Goal: Task Accomplishment & Management: Use online tool/utility

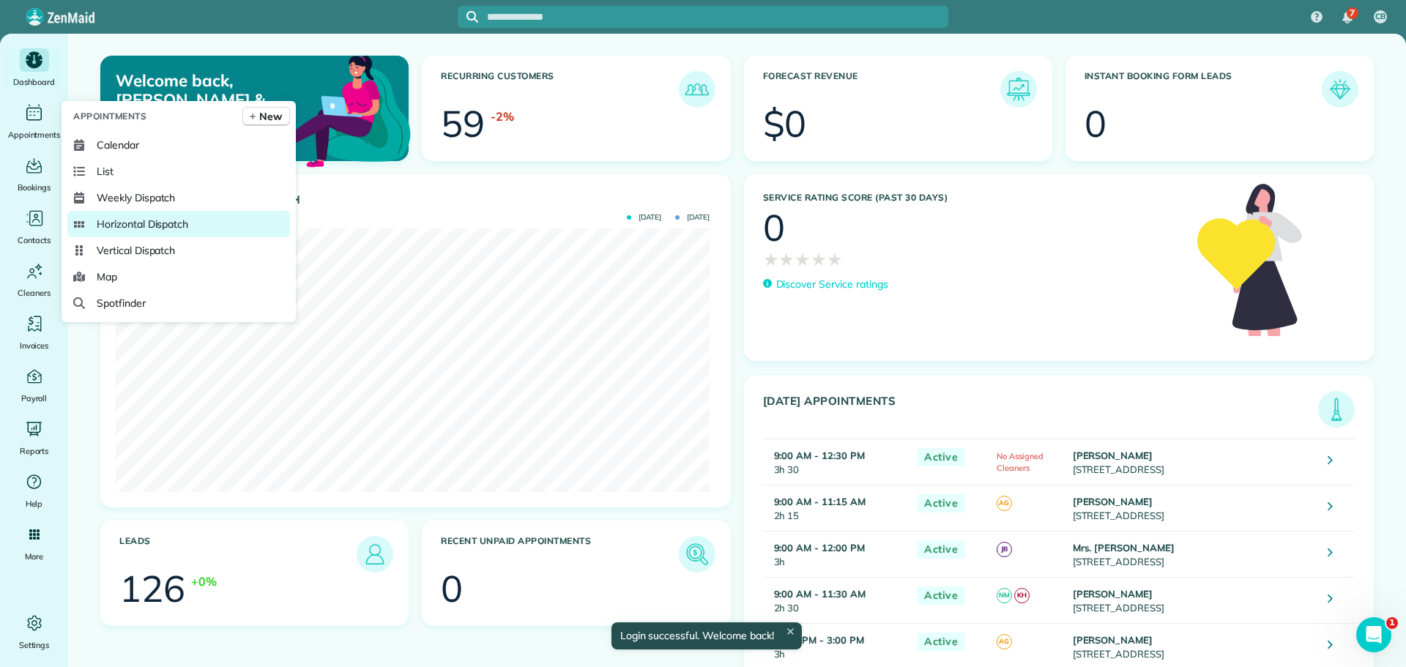
click at [134, 223] on span "Horizontal Dispatch" at bounding box center [143, 224] width 92 height 15
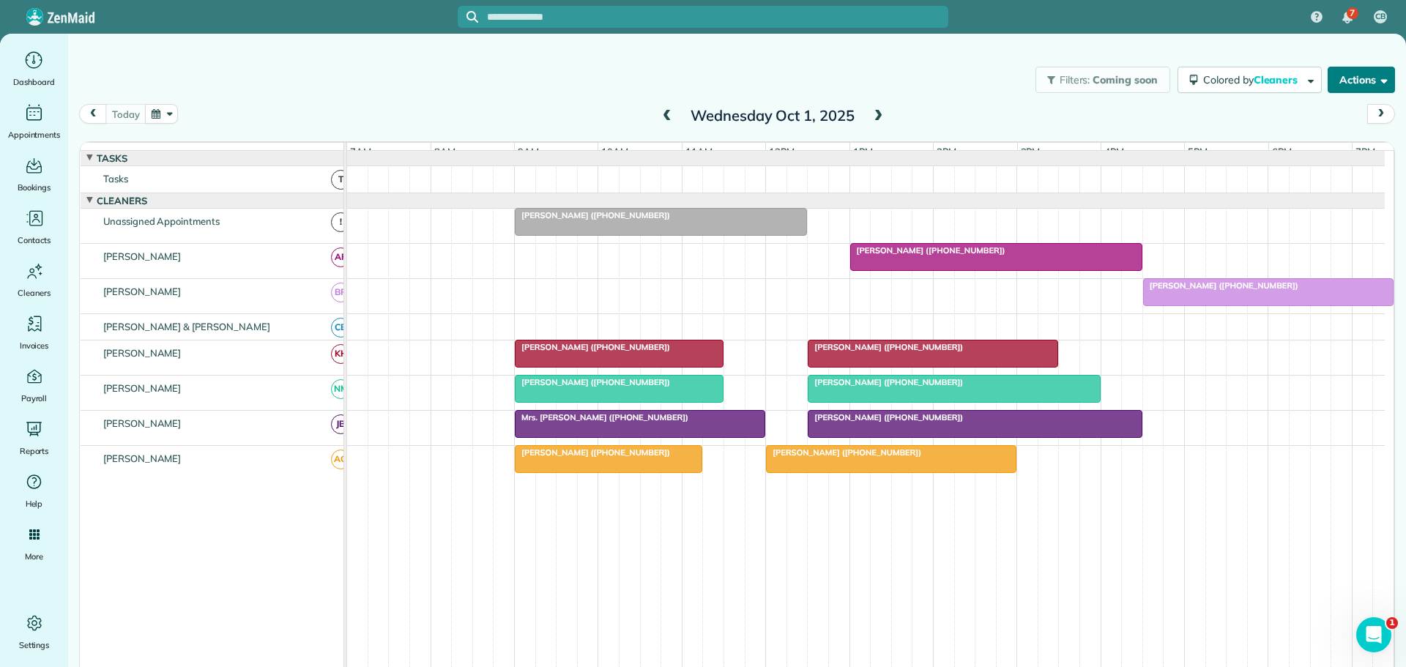
click at [1359, 79] on button "Actions" at bounding box center [1361, 80] width 67 height 26
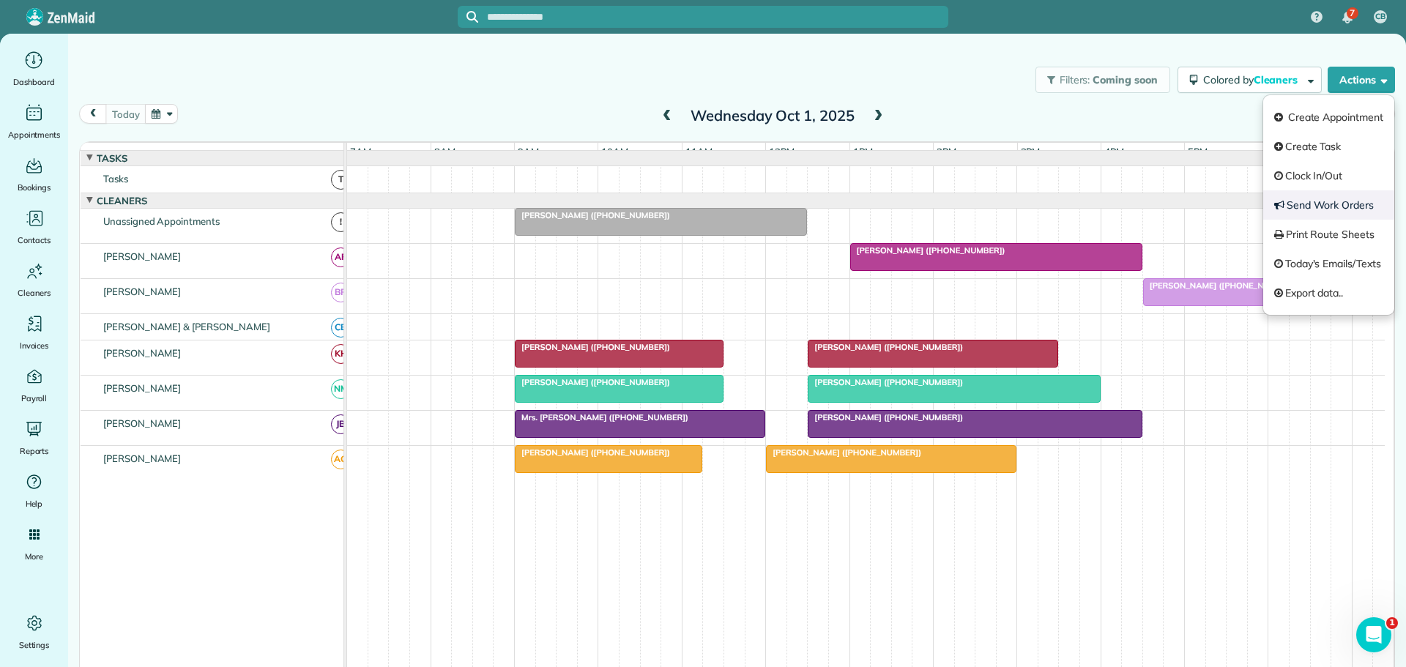
click at [1316, 203] on link "Send Work Orders" at bounding box center [1329, 204] width 131 height 29
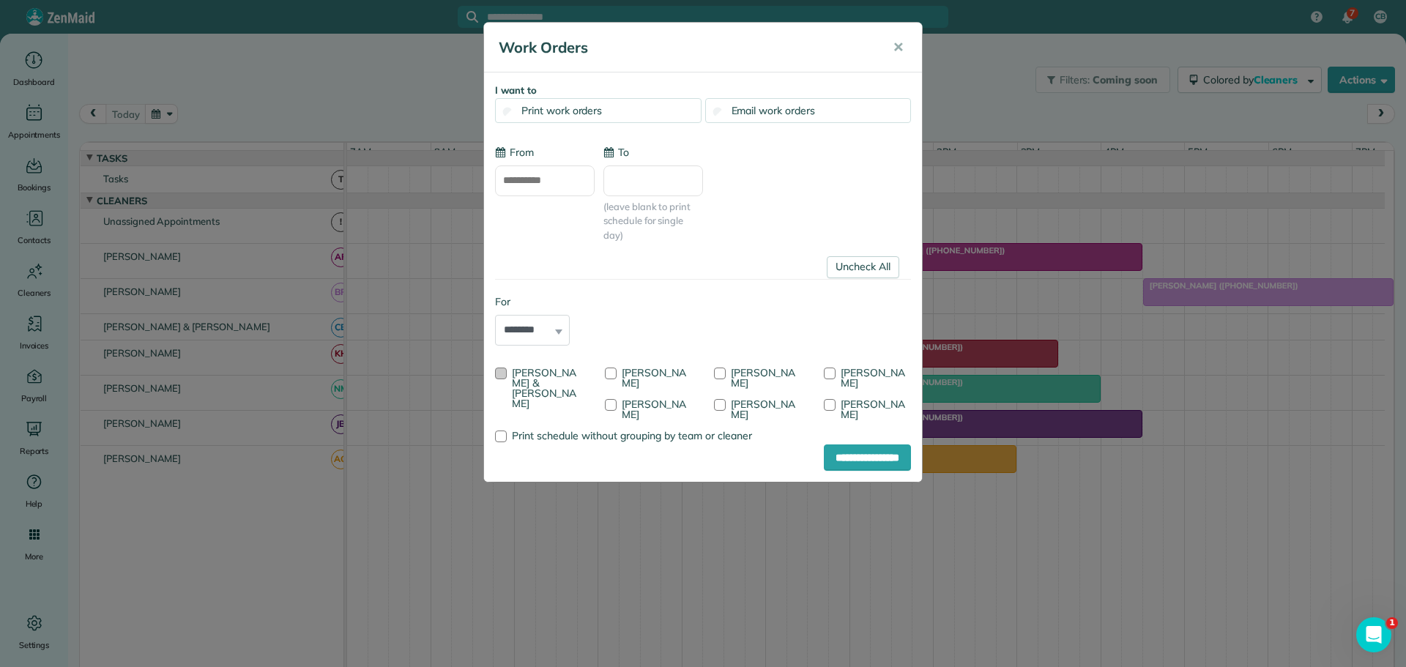
type input "**********"
click at [501, 371] on div at bounding box center [501, 374] width 12 height 12
click at [828, 368] on div at bounding box center [830, 374] width 12 height 12
click at [847, 456] on input "**********" at bounding box center [867, 458] width 87 height 26
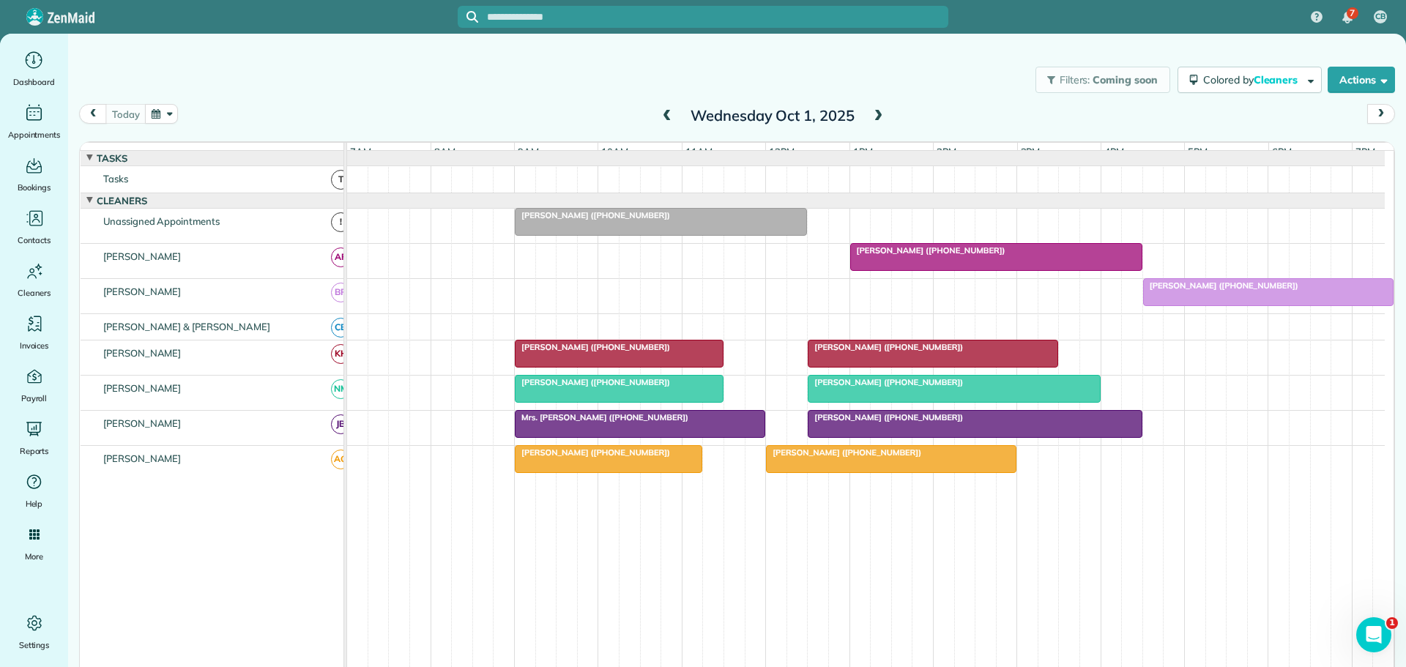
click at [667, 115] on span at bounding box center [667, 116] width 16 height 13
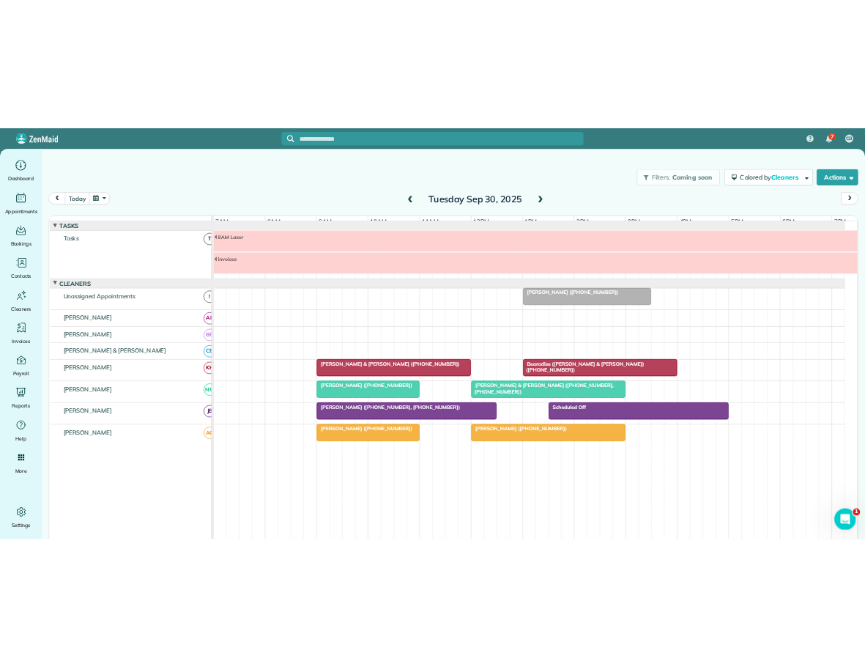
scroll to position [15, 0]
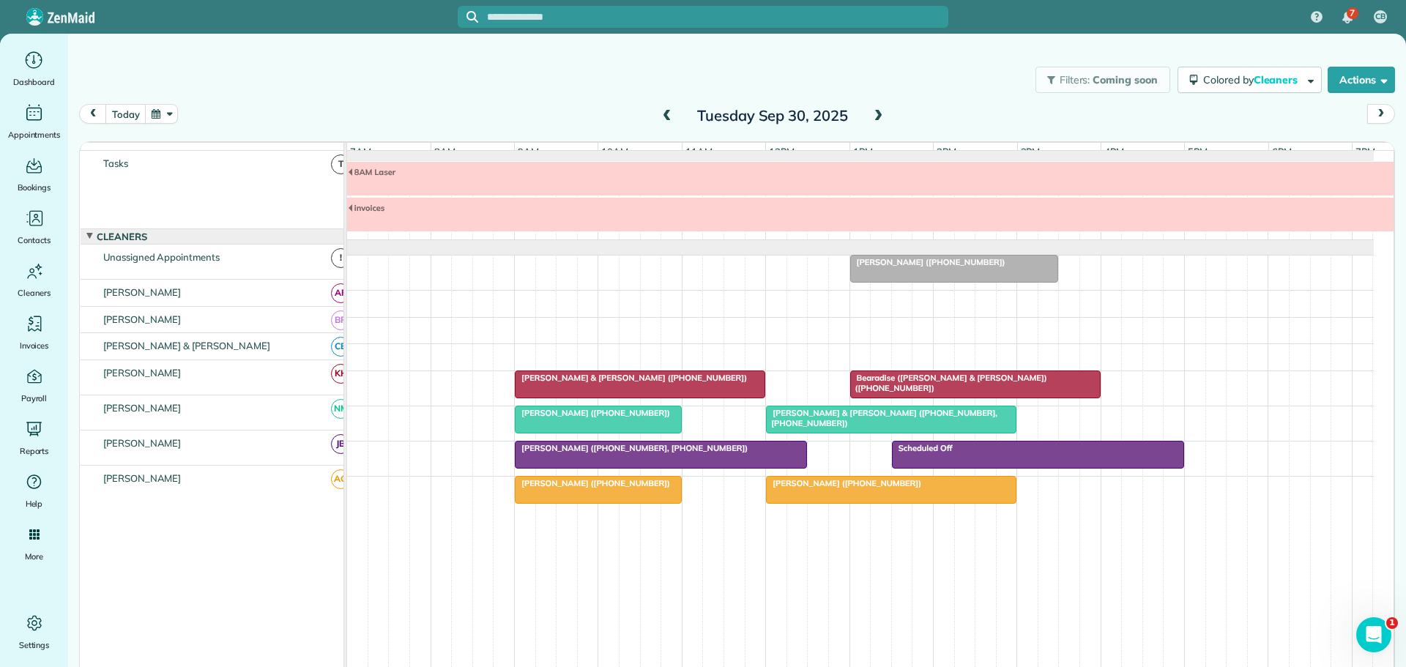
click at [844, 489] on div at bounding box center [891, 490] width 249 height 26
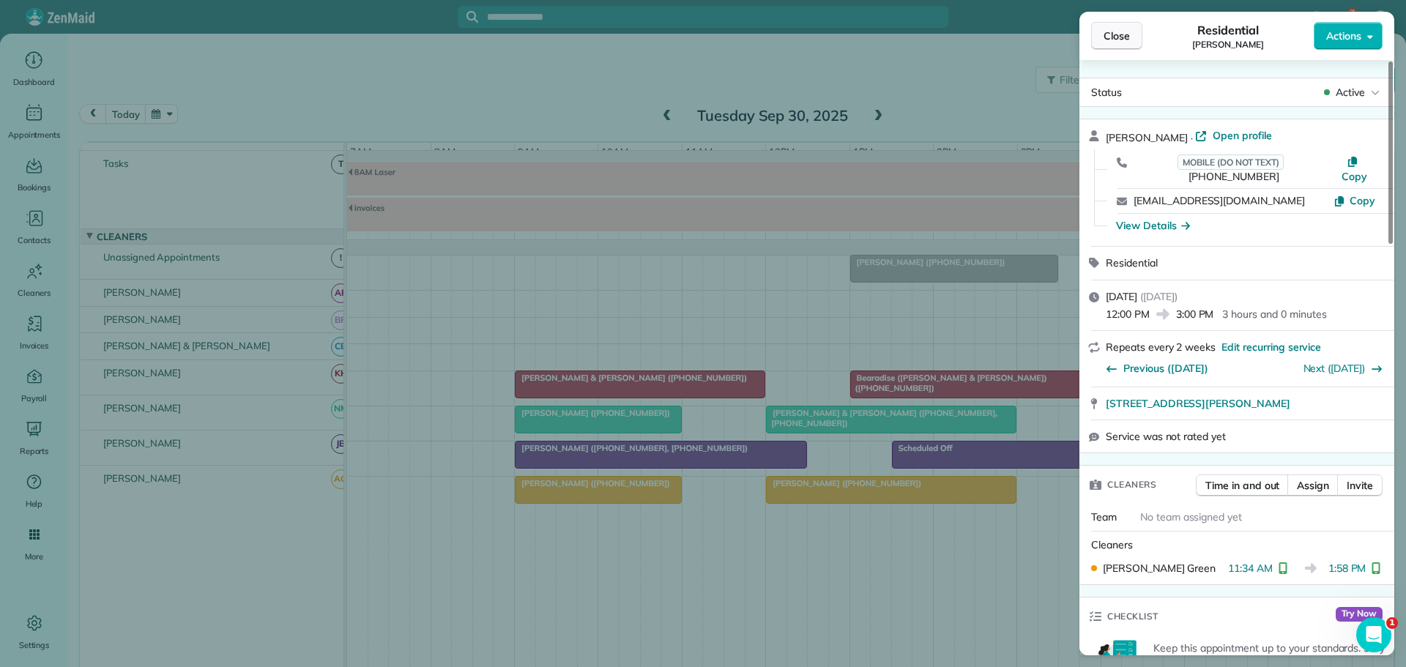
click at [1120, 35] on span "Close" at bounding box center [1117, 36] width 26 height 15
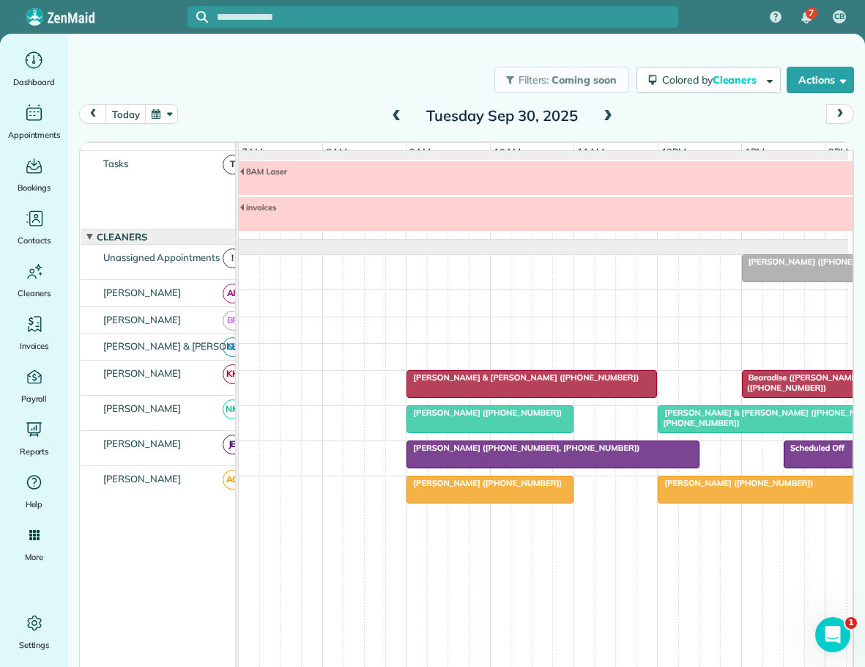
click at [564, 450] on span "Patty Dilley (+15084501604, +18282973460)" at bounding box center [523, 447] width 234 height 10
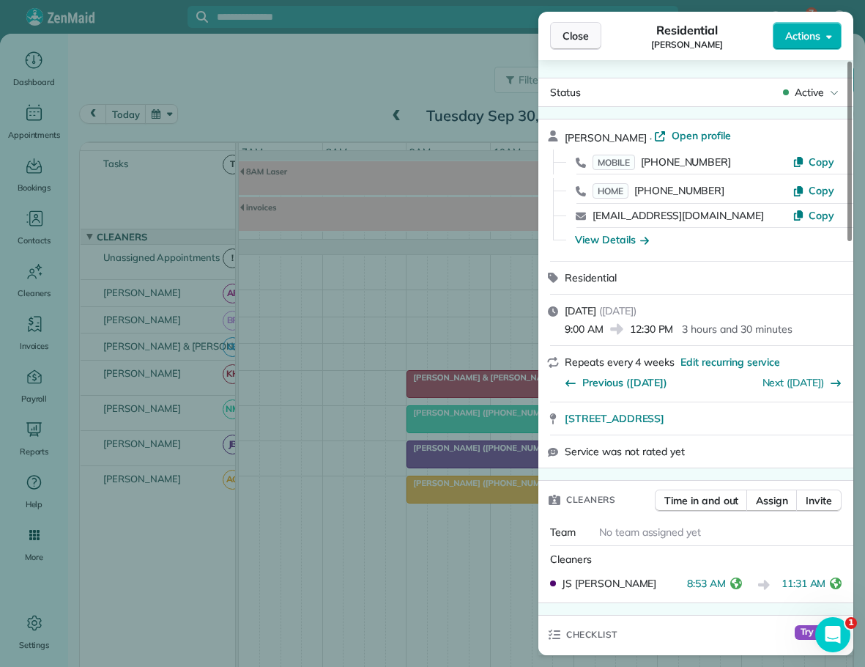
click at [572, 34] on span "Close" at bounding box center [576, 36] width 26 height 15
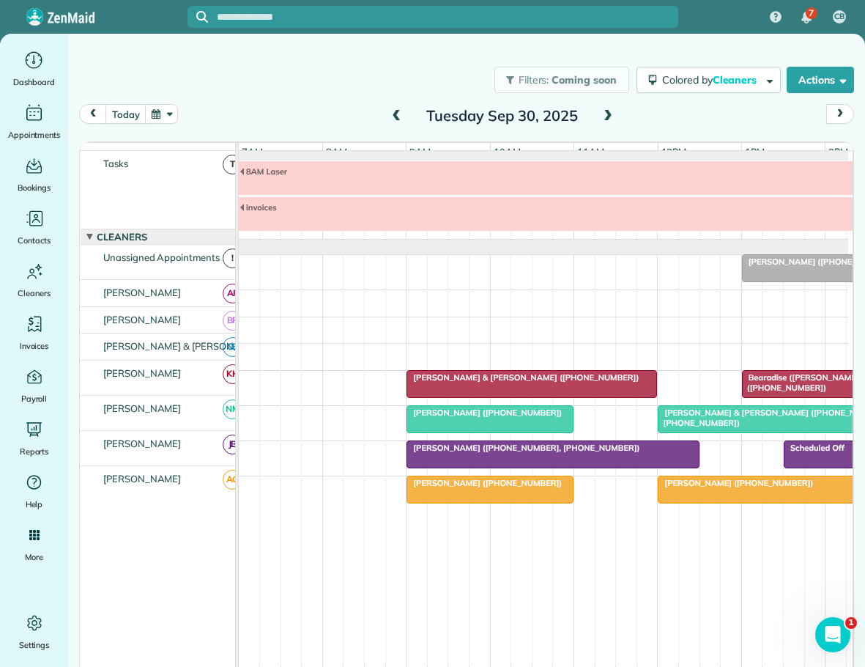
click at [769, 489] on div at bounding box center [783, 489] width 249 height 26
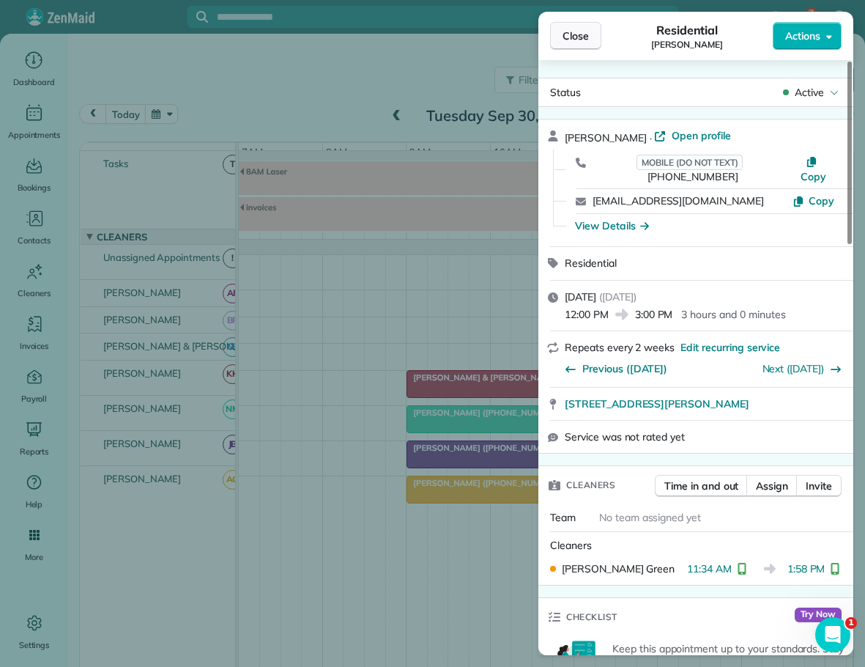
click at [568, 33] on span "Close" at bounding box center [576, 36] width 26 height 15
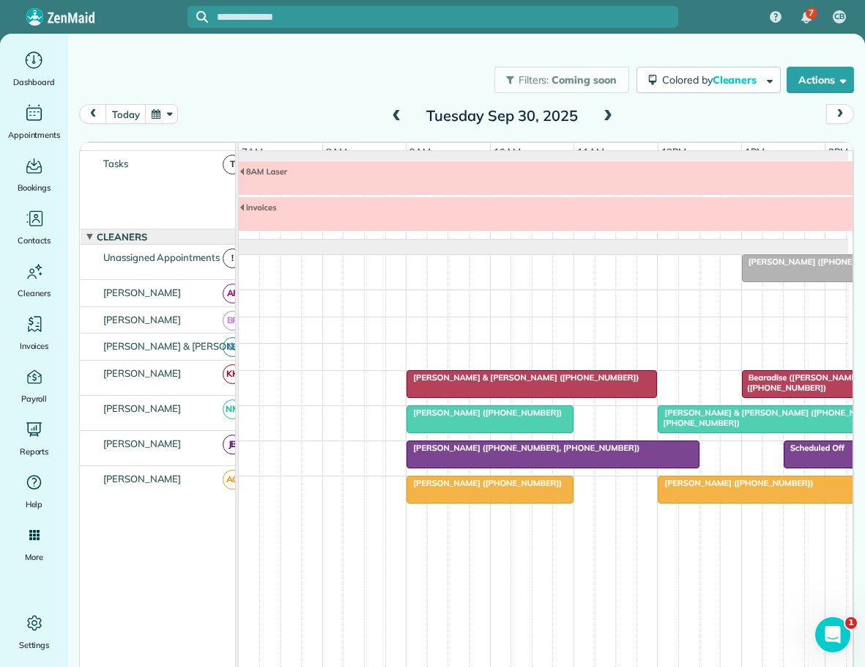
click at [740, 417] on span "Lucas & Leigh Schumacher (+18584051508, +18584053970)" at bounding box center [773, 417] width 232 height 21
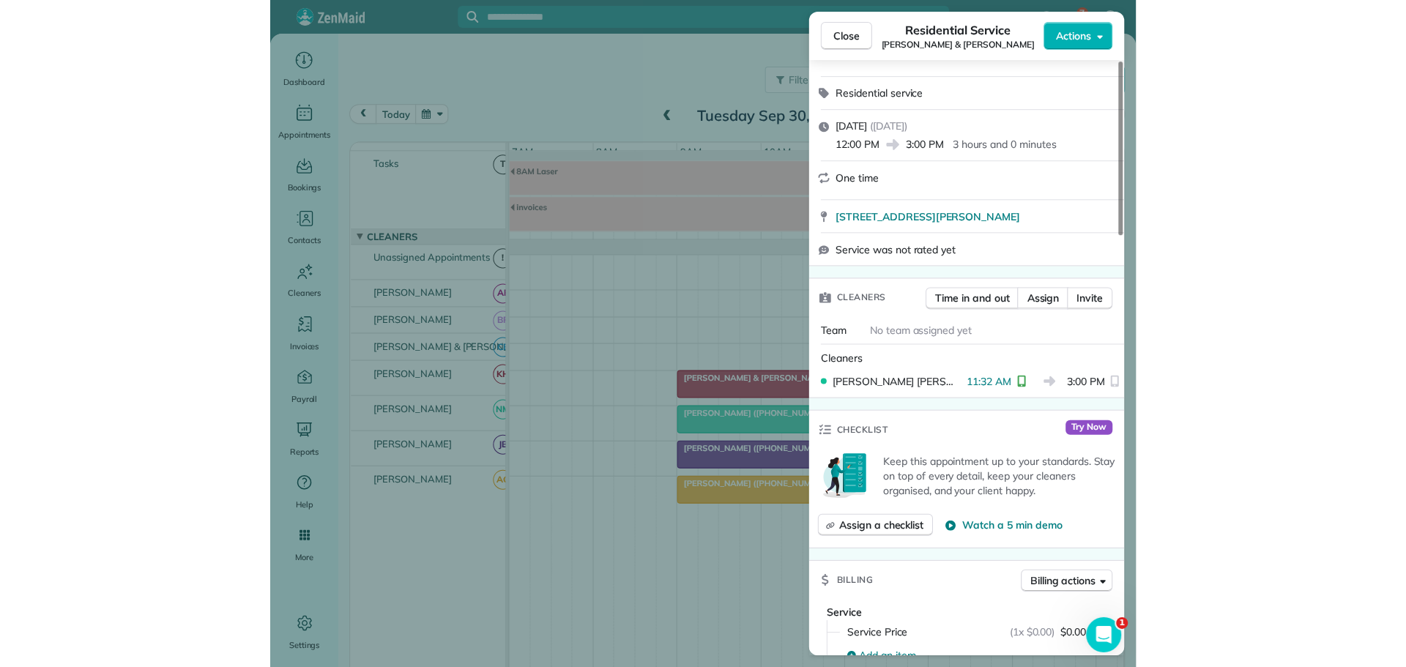
scroll to position [220, 0]
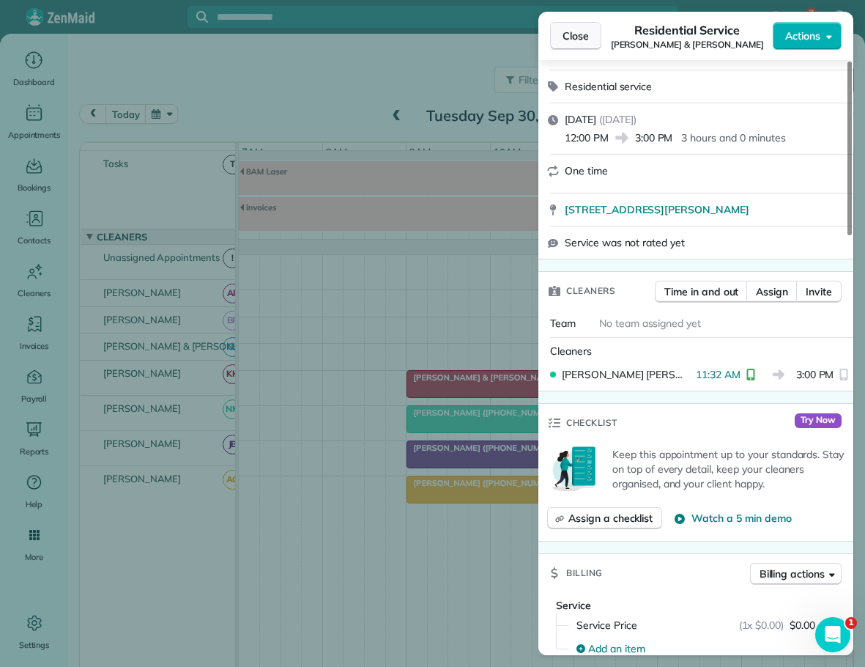
click at [568, 36] on span "Close" at bounding box center [576, 36] width 26 height 15
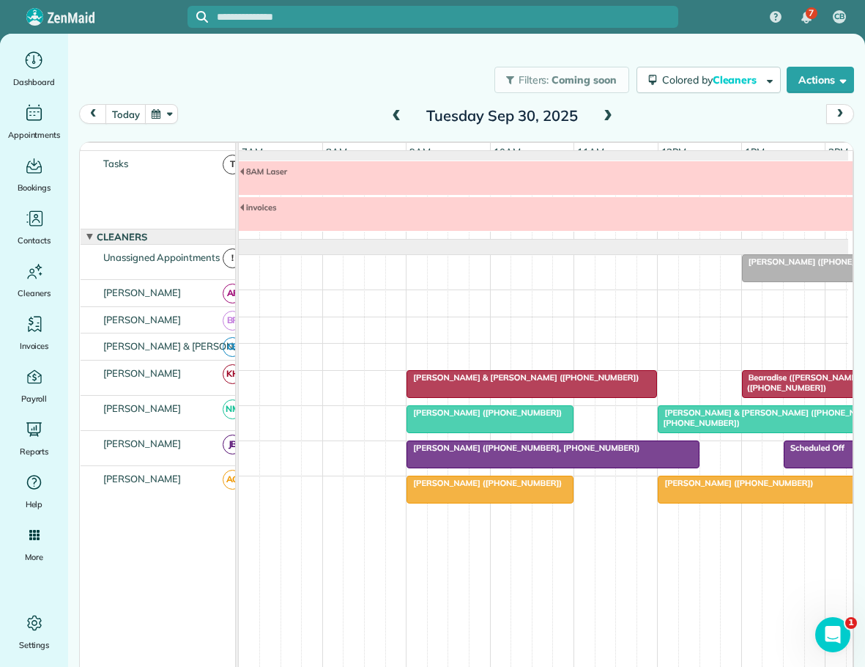
click at [468, 381] on span "Joe & Melissa Norman (+19105202005)" at bounding box center [523, 377] width 234 height 10
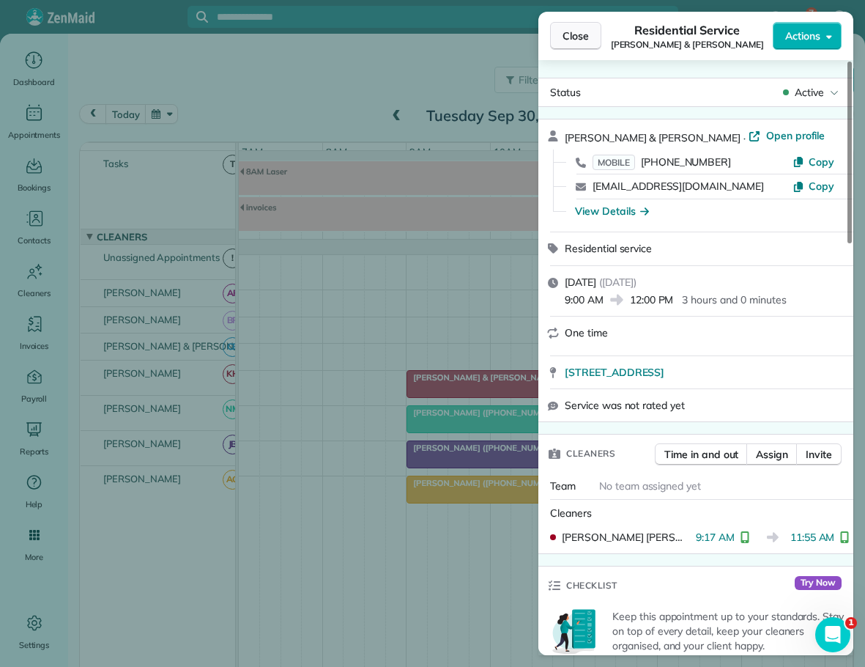
click at [574, 32] on span "Close" at bounding box center [576, 36] width 26 height 15
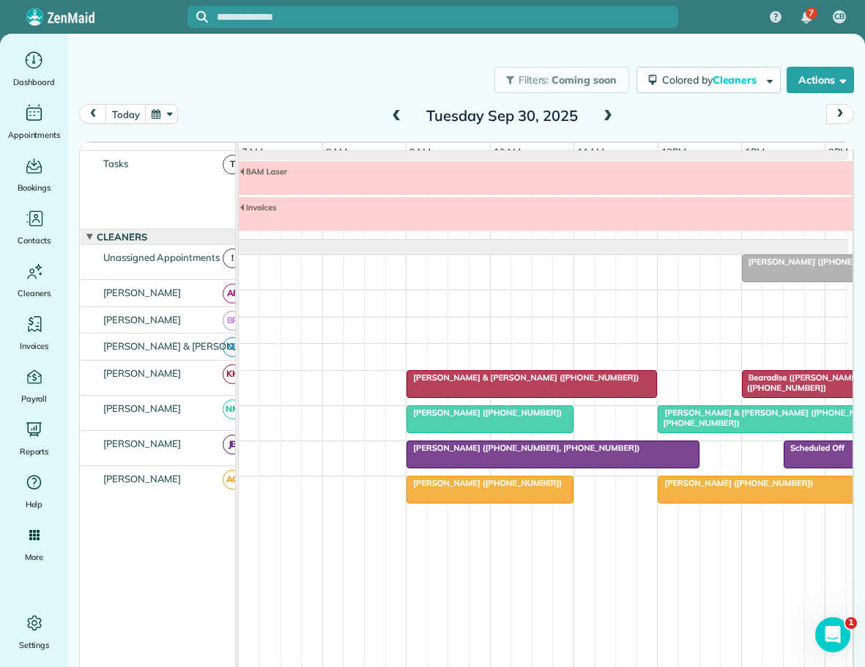
click at [792, 379] on span "Bearadise (Jason Mccraw & Zuni Johnson) (+17045740813)" at bounding box center [840, 382] width 198 height 21
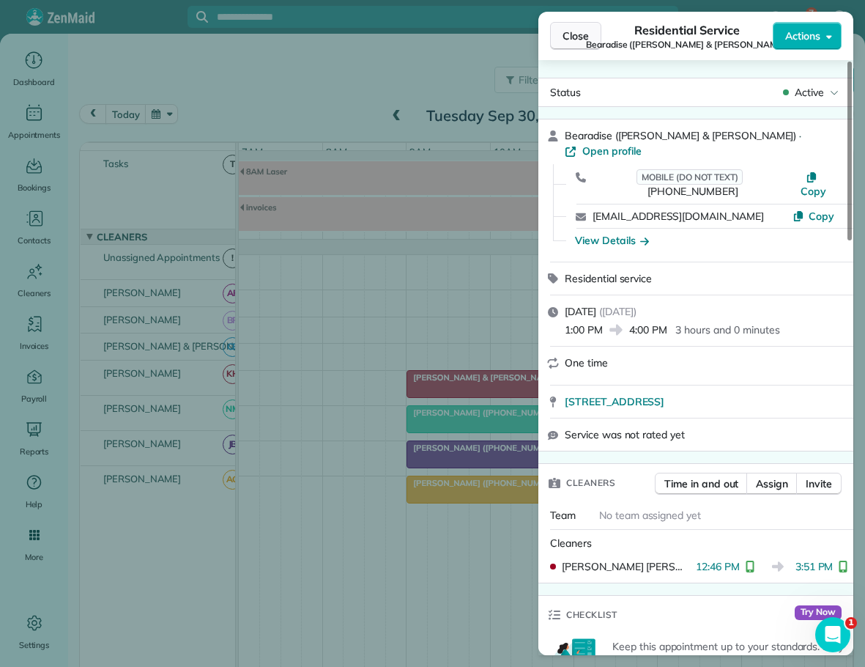
click at [586, 37] on span "Close" at bounding box center [576, 36] width 26 height 15
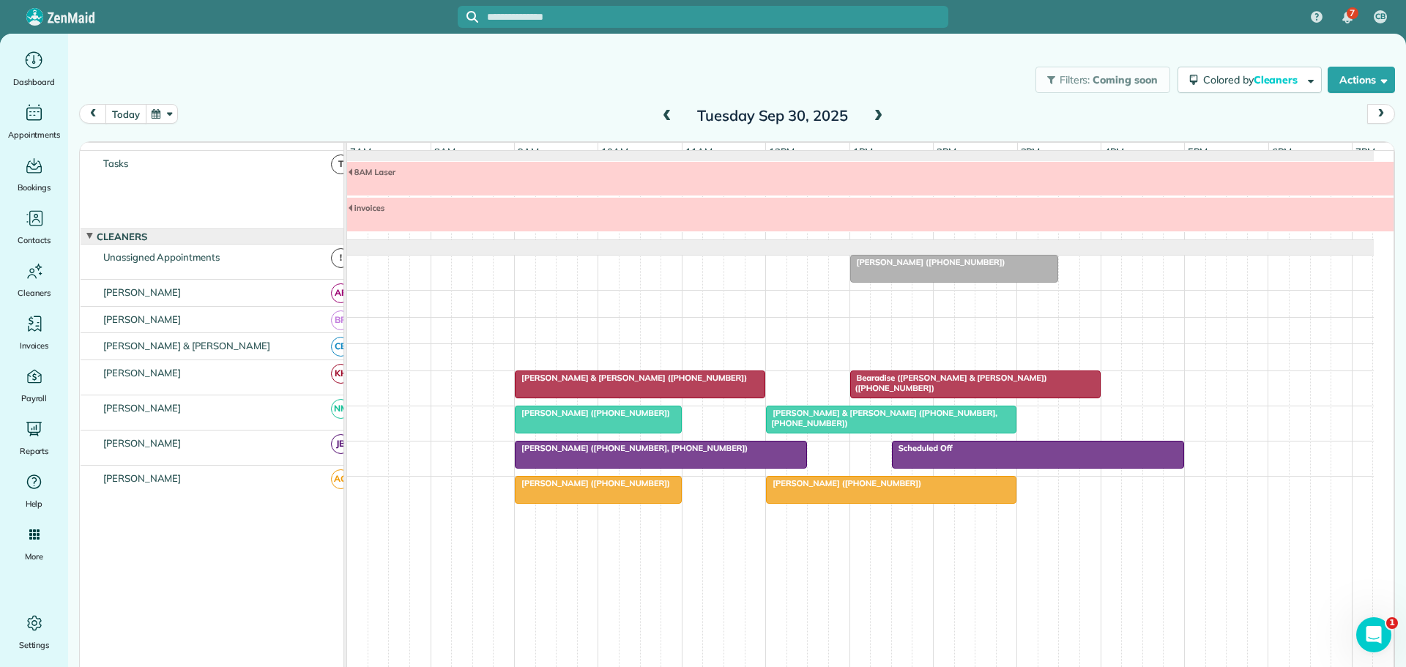
click at [125, 116] on button "today" at bounding box center [125, 114] width 40 height 20
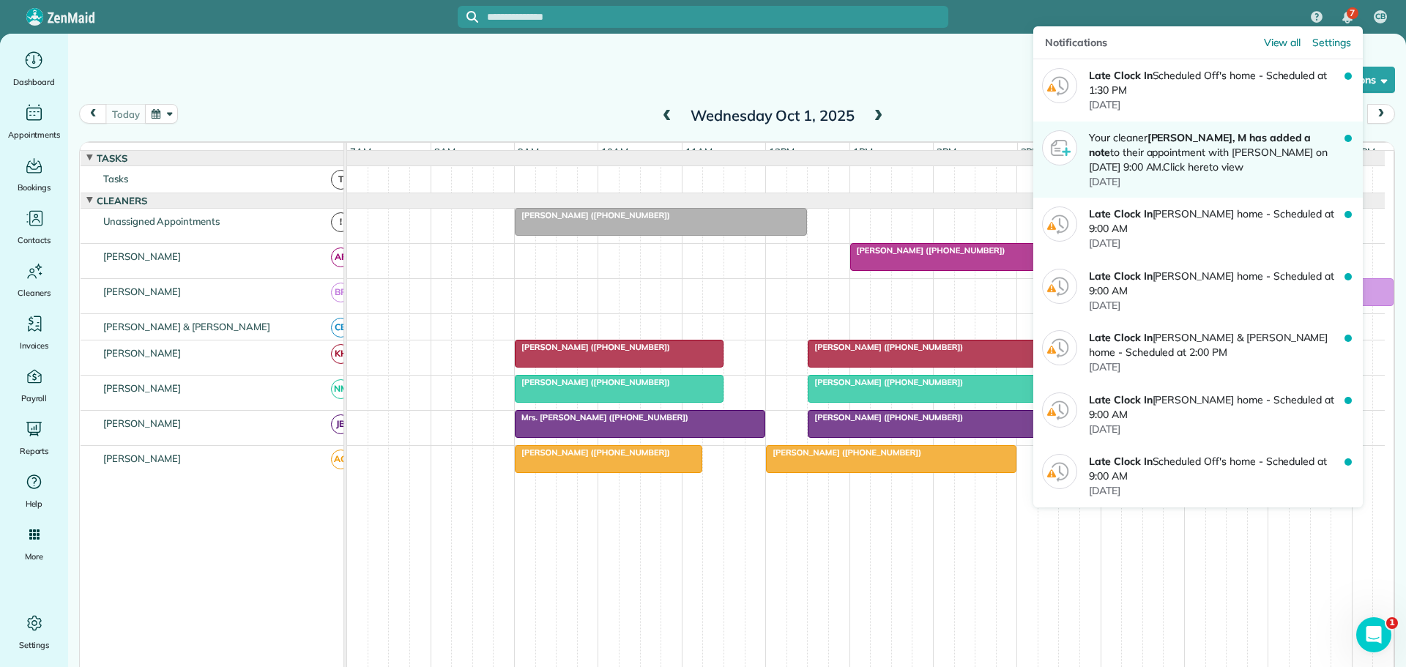
click at [1121, 179] on span "yesterday" at bounding box center [1104, 181] width 31 height 13
click at [1163, 165] on em "Click here" at bounding box center [1186, 166] width 46 height 13
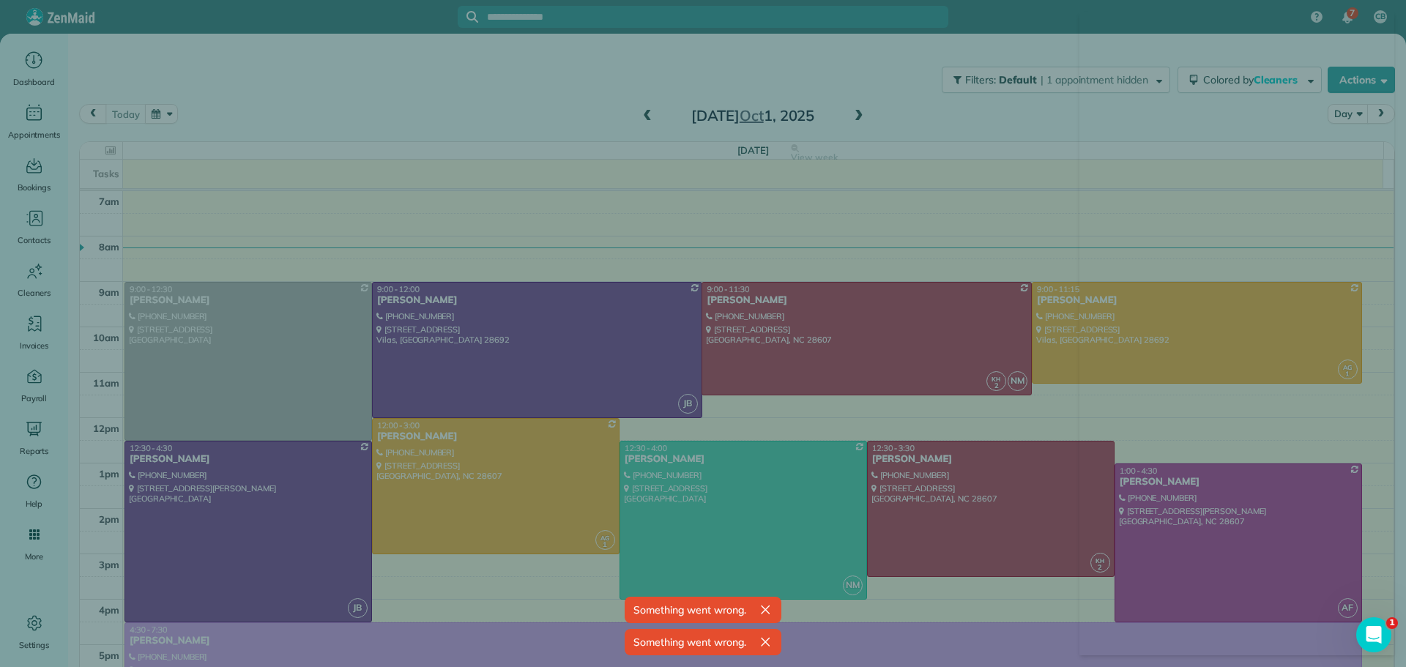
click at [767, 609] on icon "button" at bounding box center [765, 610] width 15 height 15
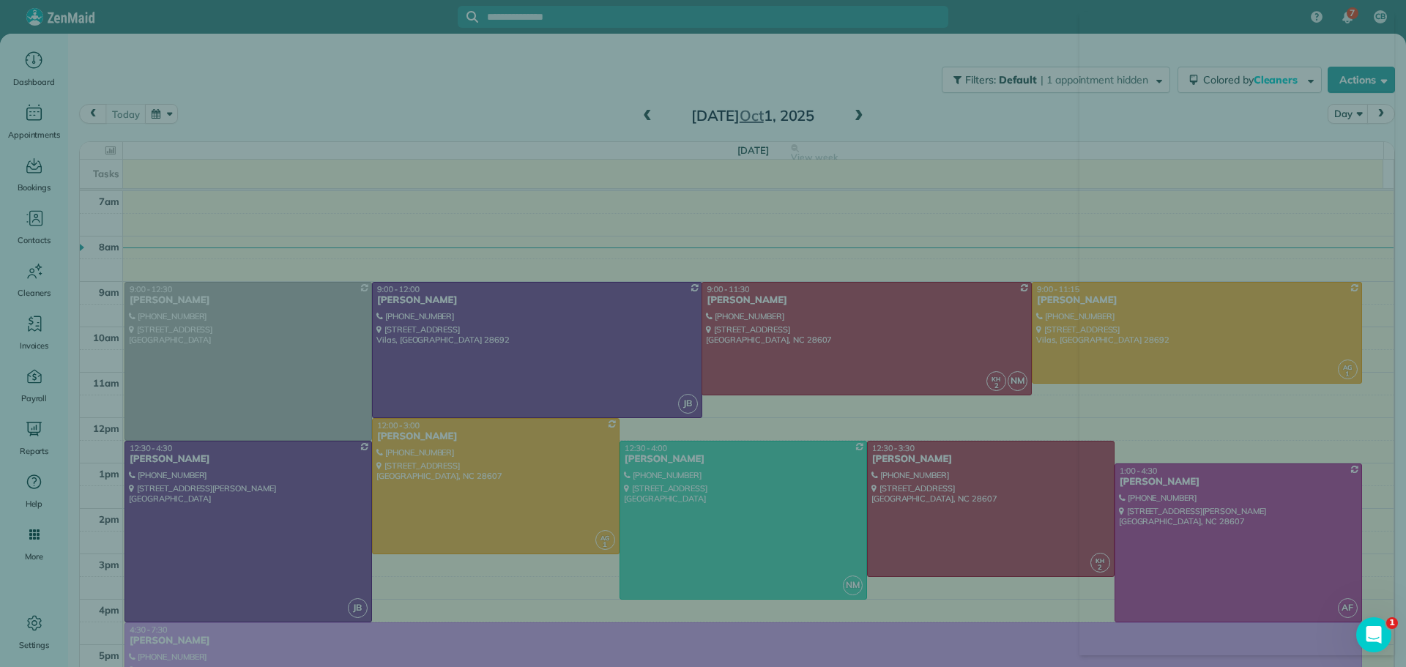
click at [32, 119] on div at bounding box center [703, 333] width 1406 height 667
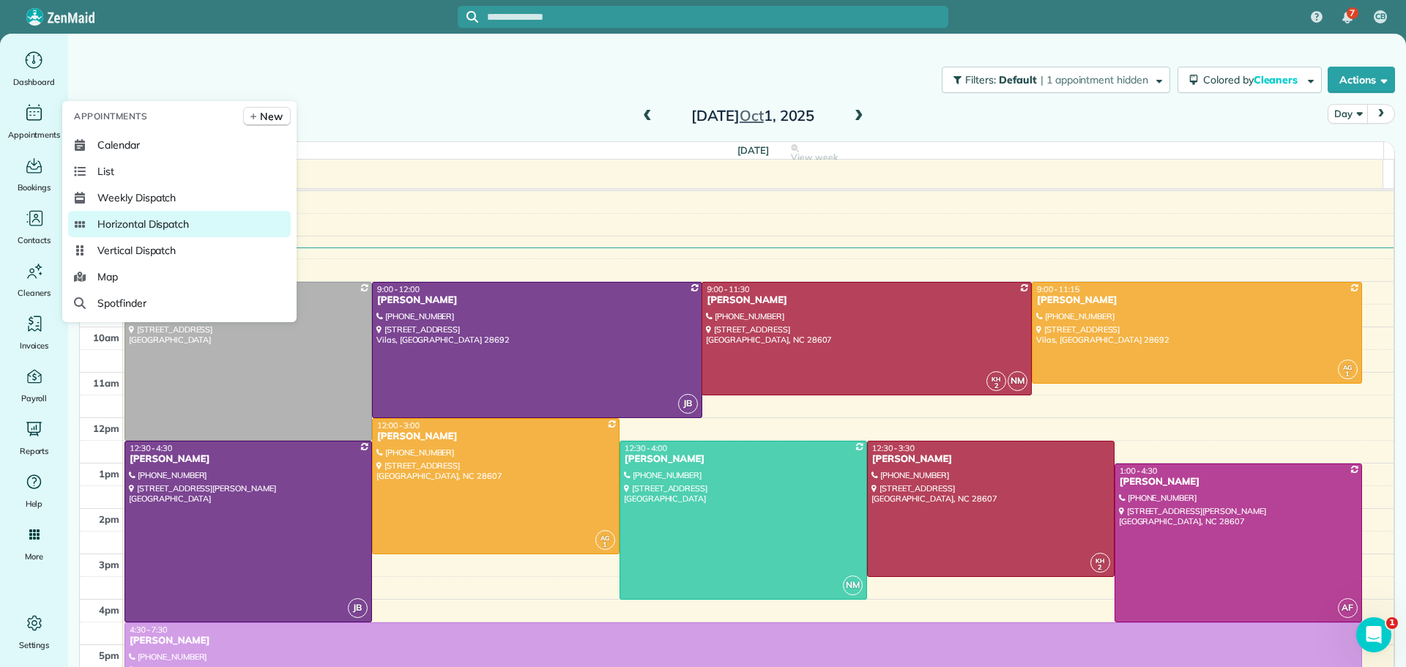
click at [186, 222] on span "Horizontal Dispatch" at bounding box center [143, 224] width 92 height 15
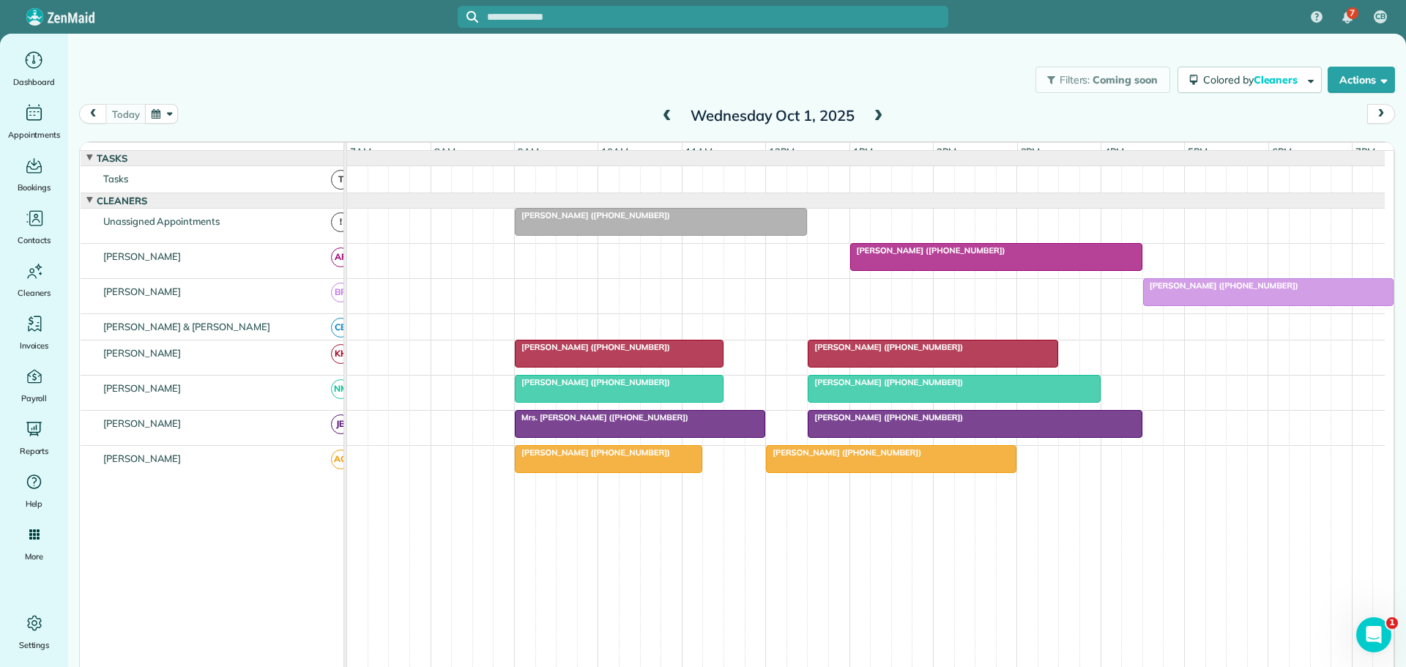
click at [660, 115] on span at bounding box center [667, 116] width 16 height 13
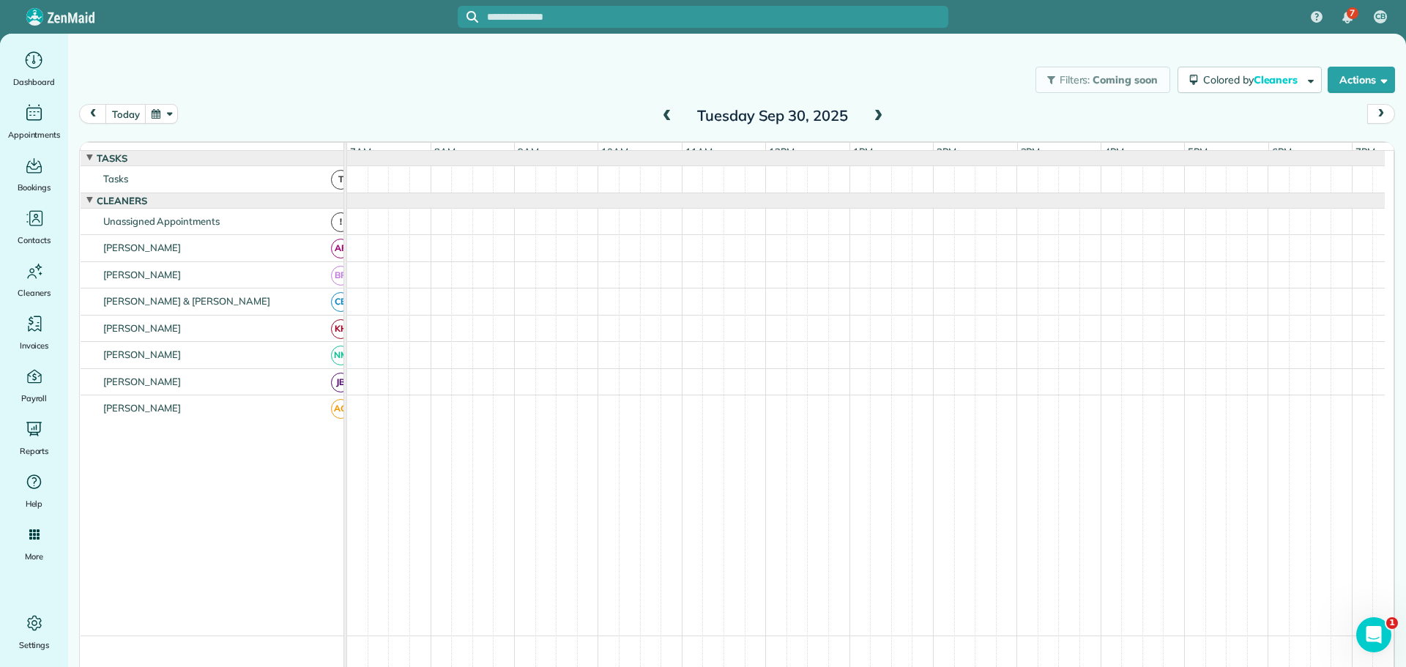
scroll to position [15, 0]
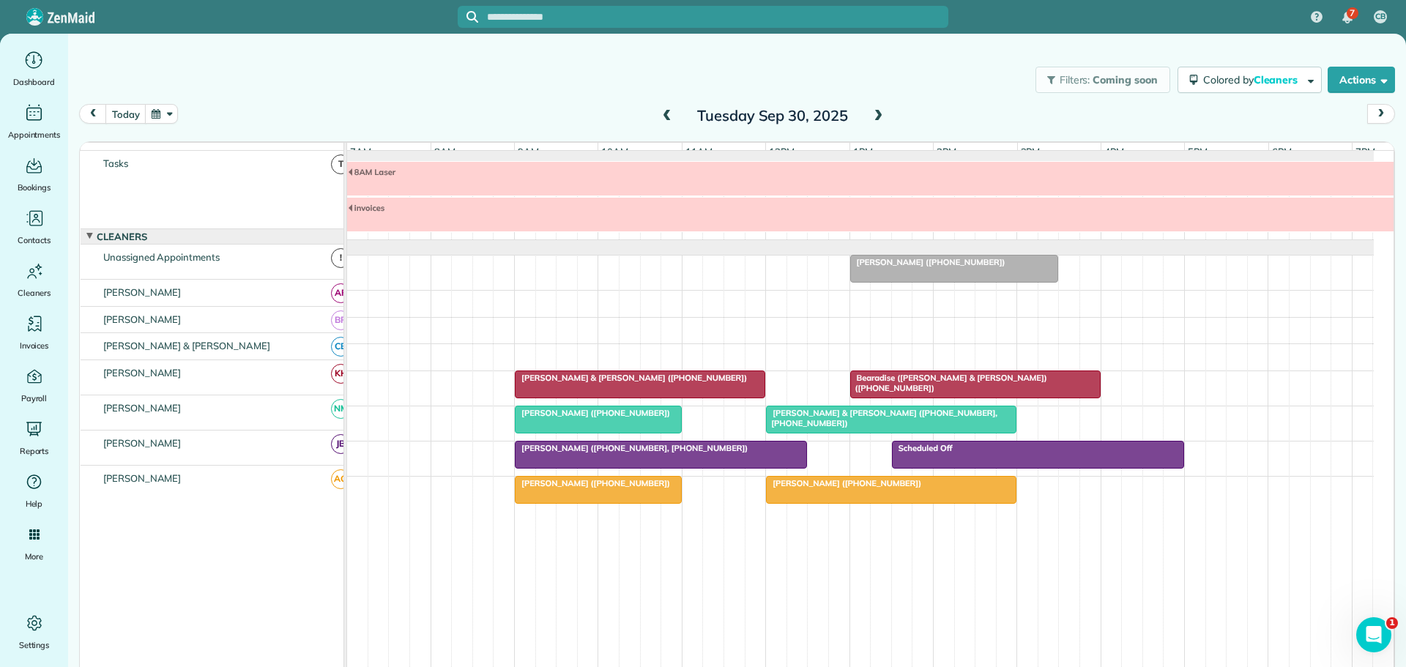
click at [588, 413] on span "Mr. Keith Norder (+18134479032)" at bounding box center [592, 413] width 157 height 10
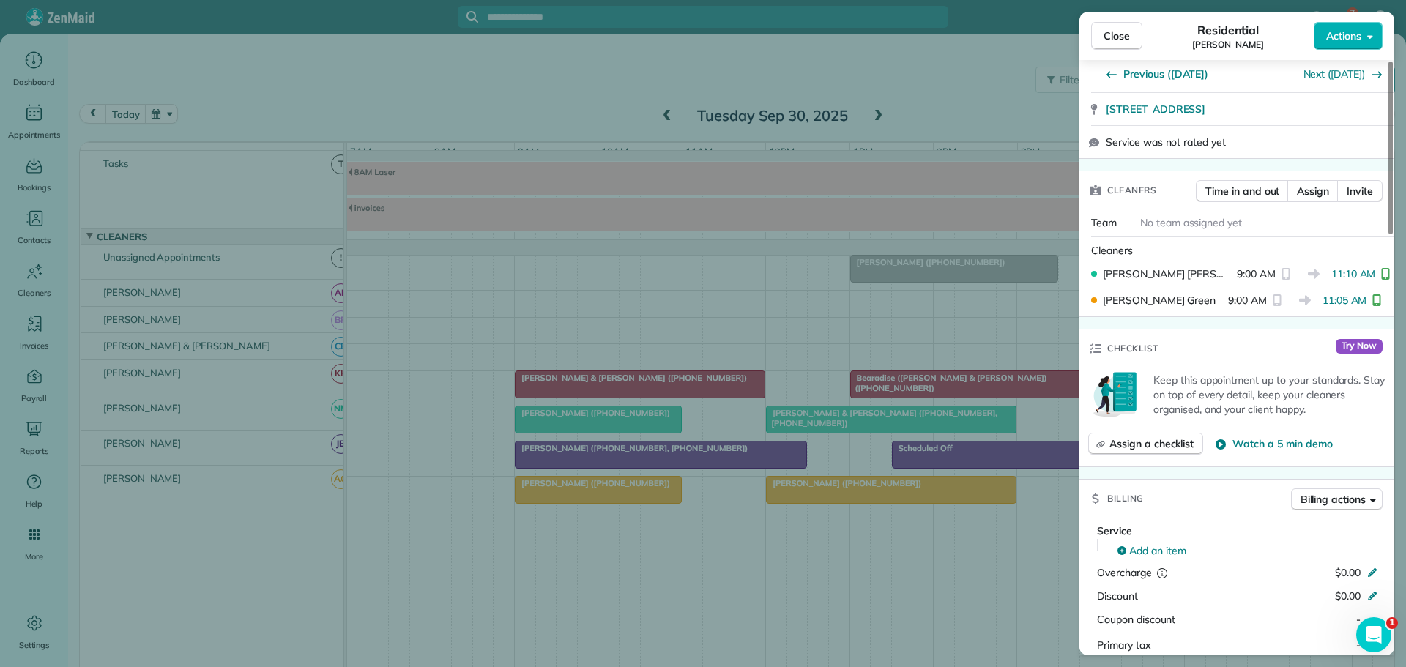
scroll to position [294, 0]
click at [1123, 35] on span "Close" at bounding box center [1117, 36] width 26 height 15
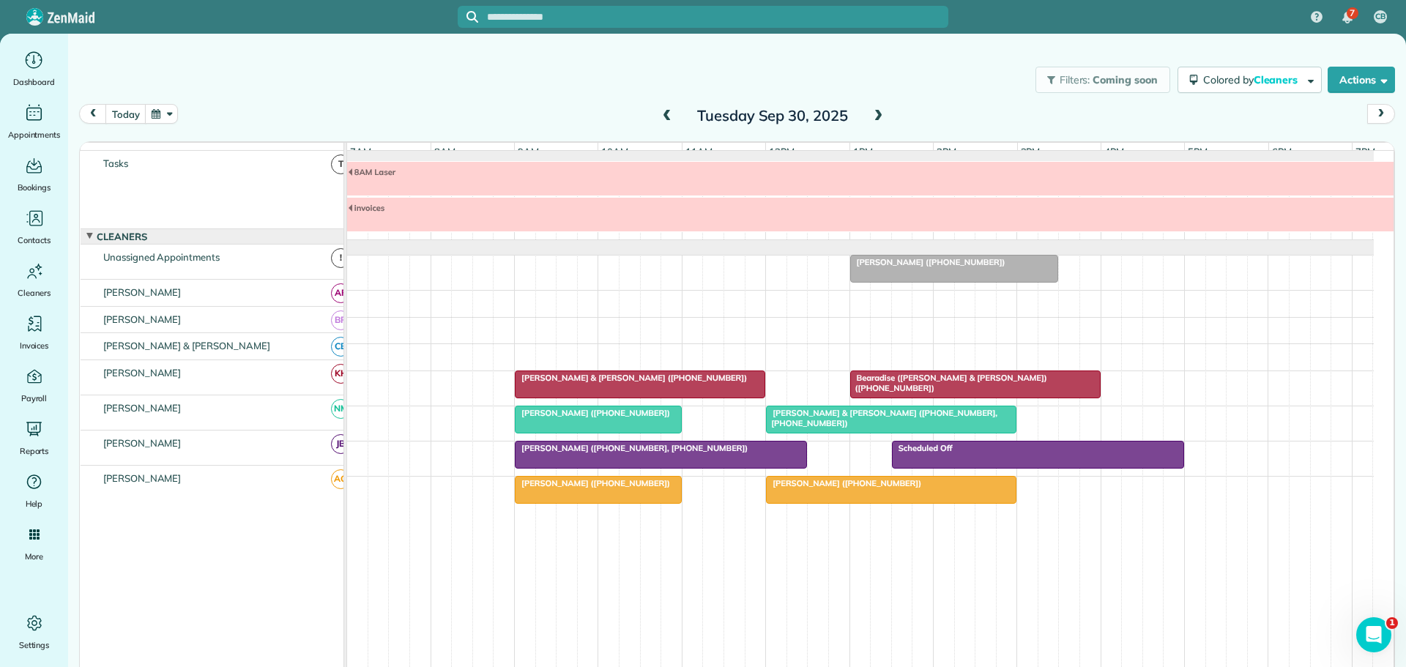
click at [829, 412] on span "Lucas & Leigh Schumacher (+18584051508, +18584053970)" at bounding box center [881, 418] width 232 height 21
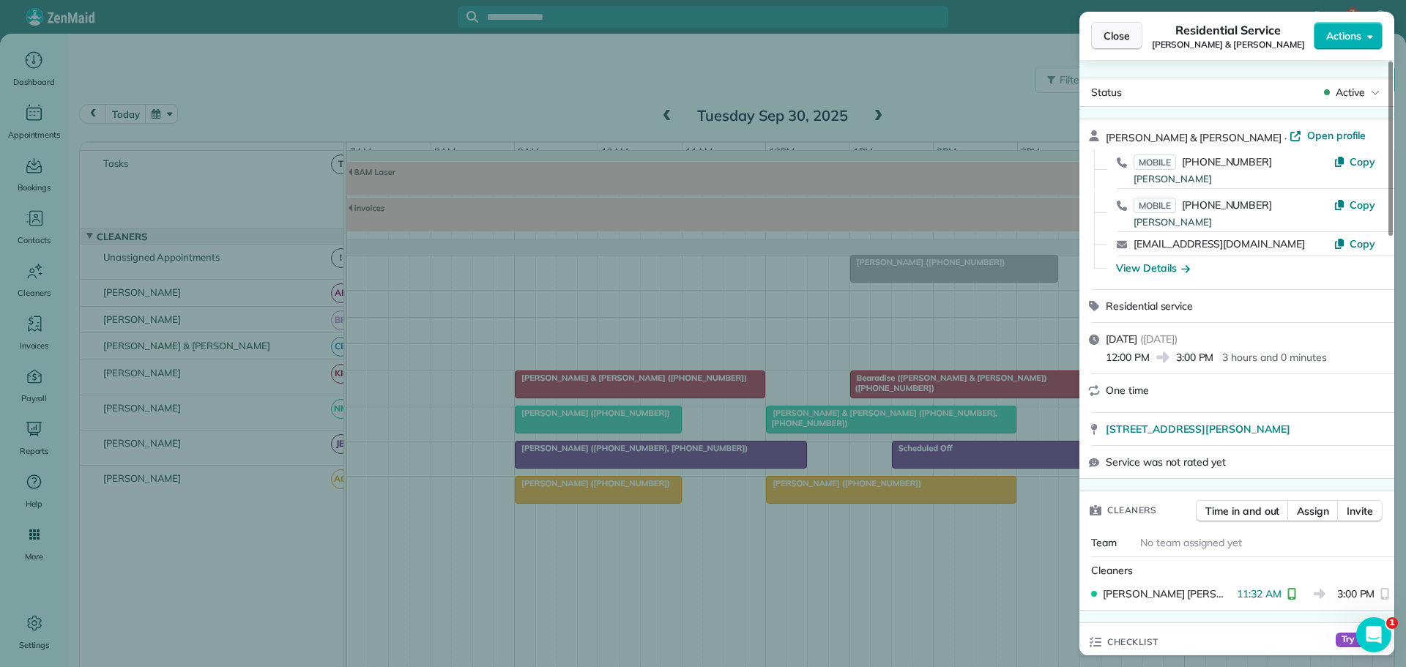
click at [1106, 31] on span "Close" at bounding box center [1117, 36] width 26 height 15
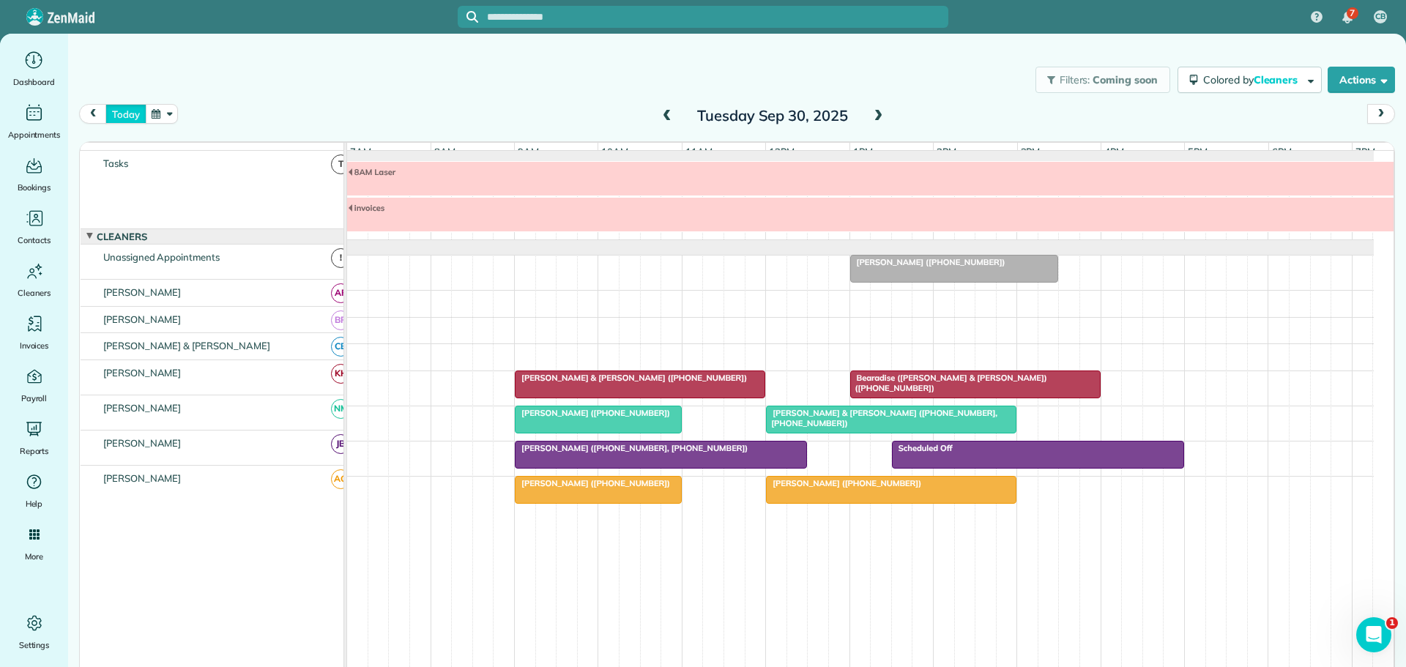
click at [131, 112] on button "today" at bounding box center [125, 114] width 40 height 20
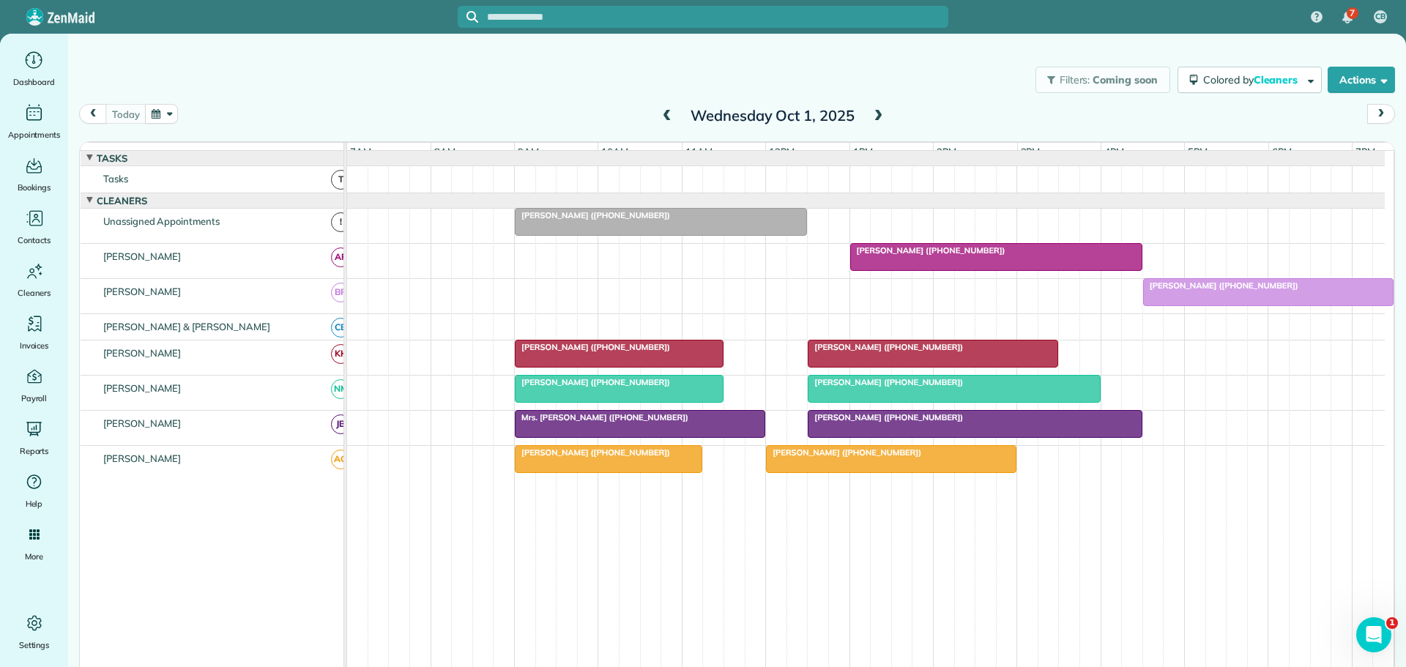
click at [876, 114] on span at bounding box center [878, 116] width 16 height 13
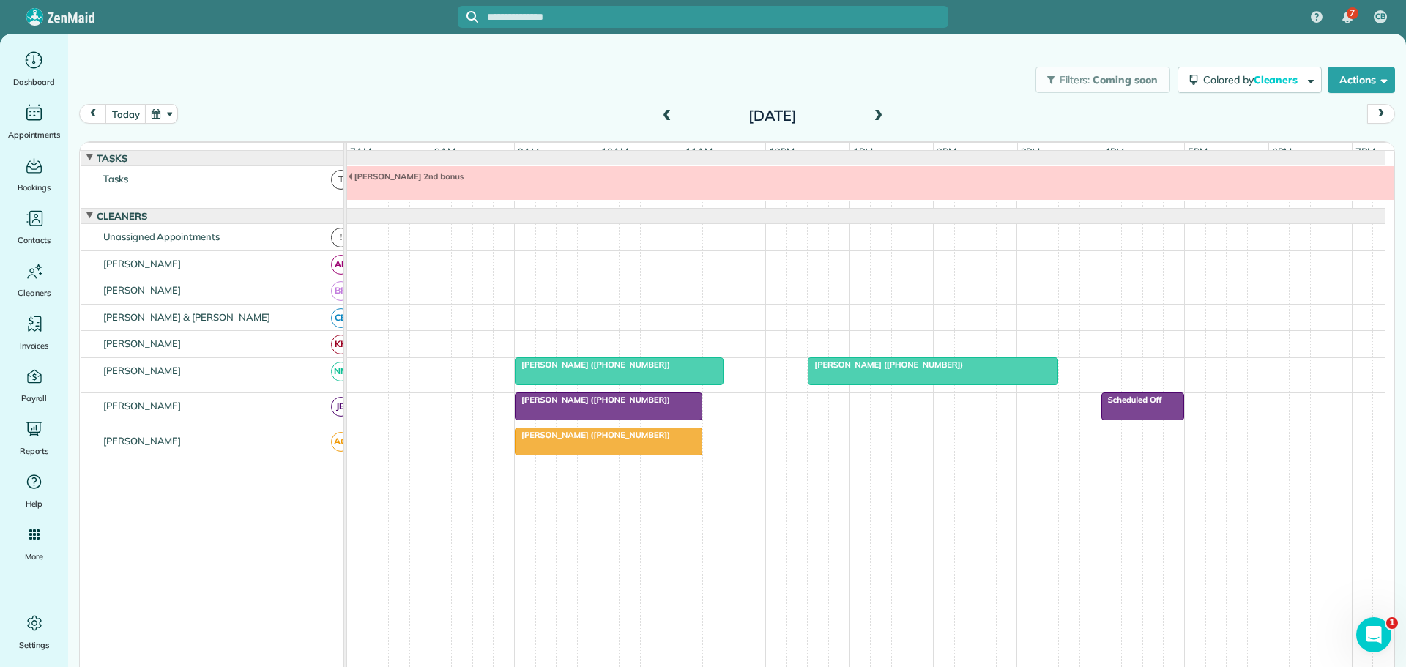
scroll to position [11, 0]
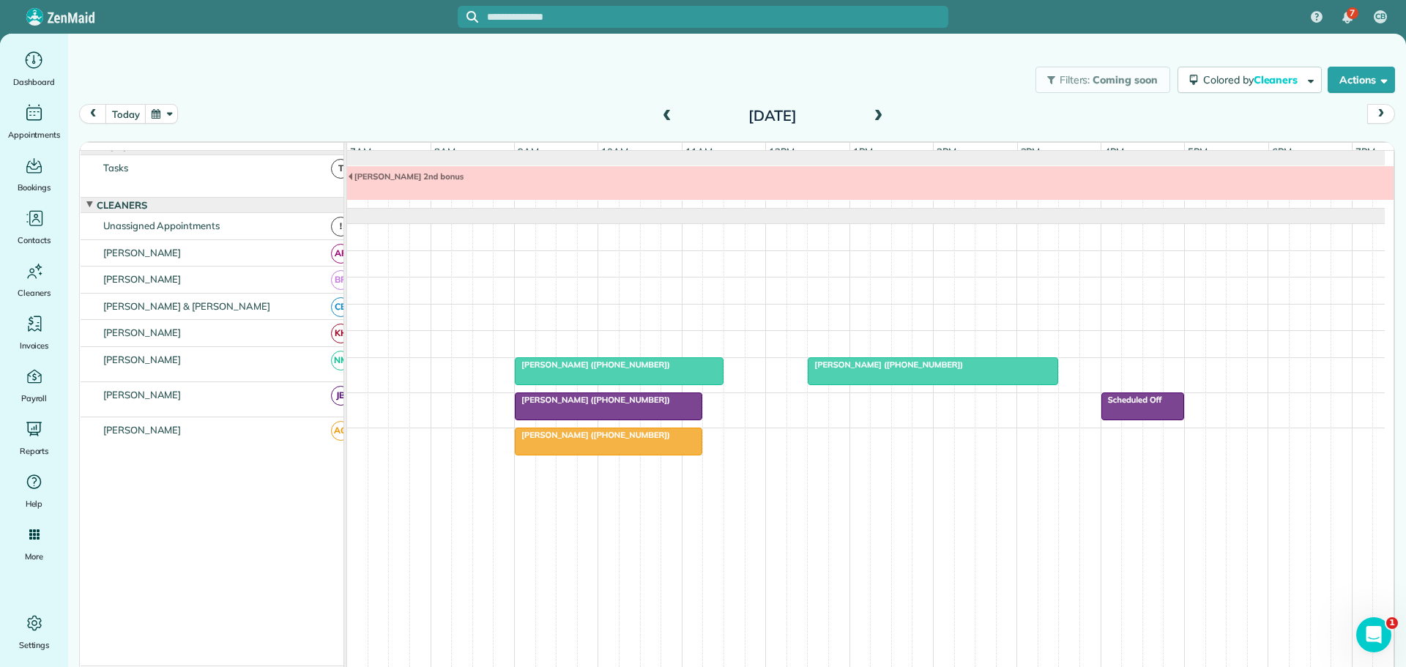
click at [662, 111] on span at bounding box center [667, 116] width 16 height 13
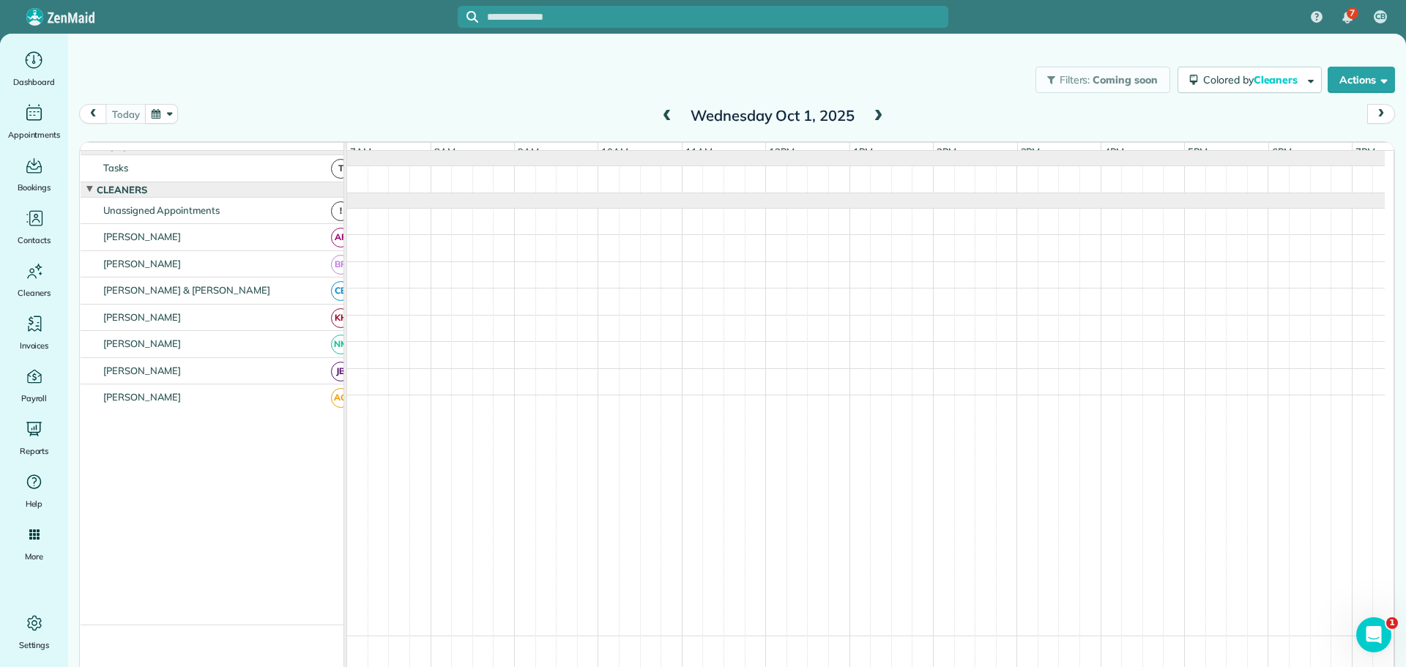
scroll to position [0, 0]
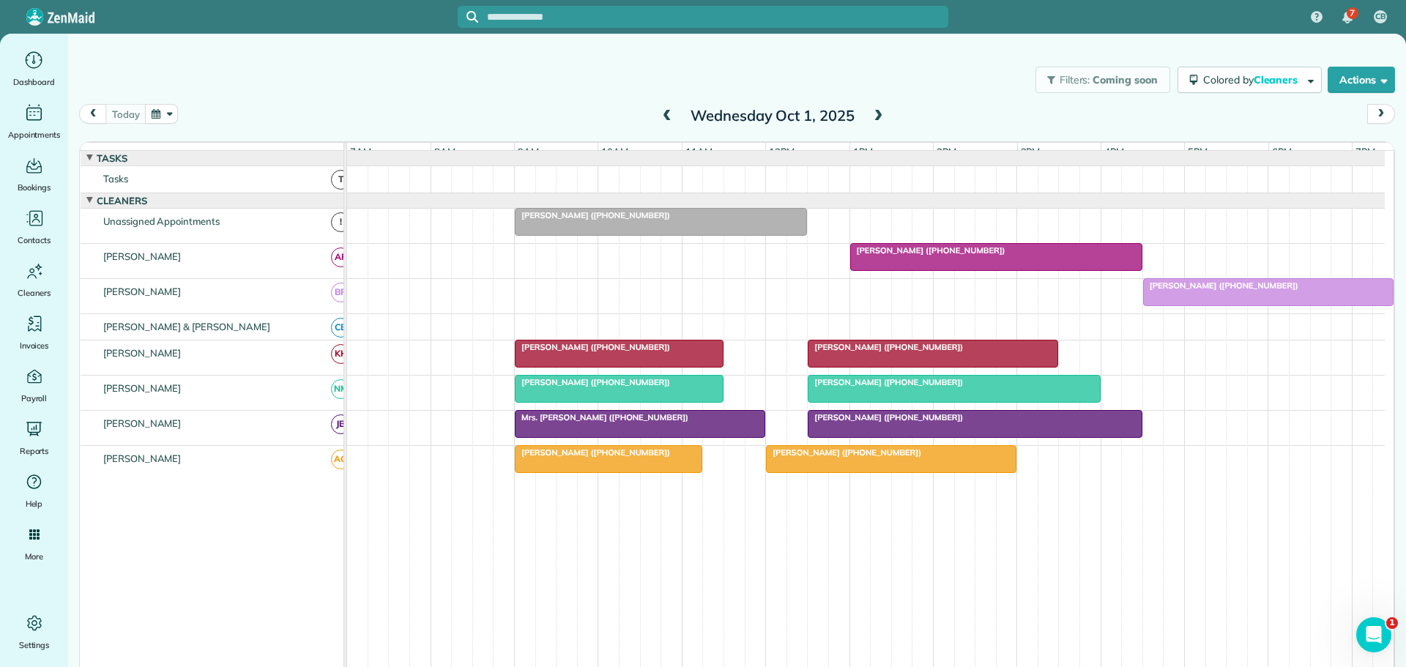
click at [872, 115] on span at bounding box center [878, 116] width 16 height 13
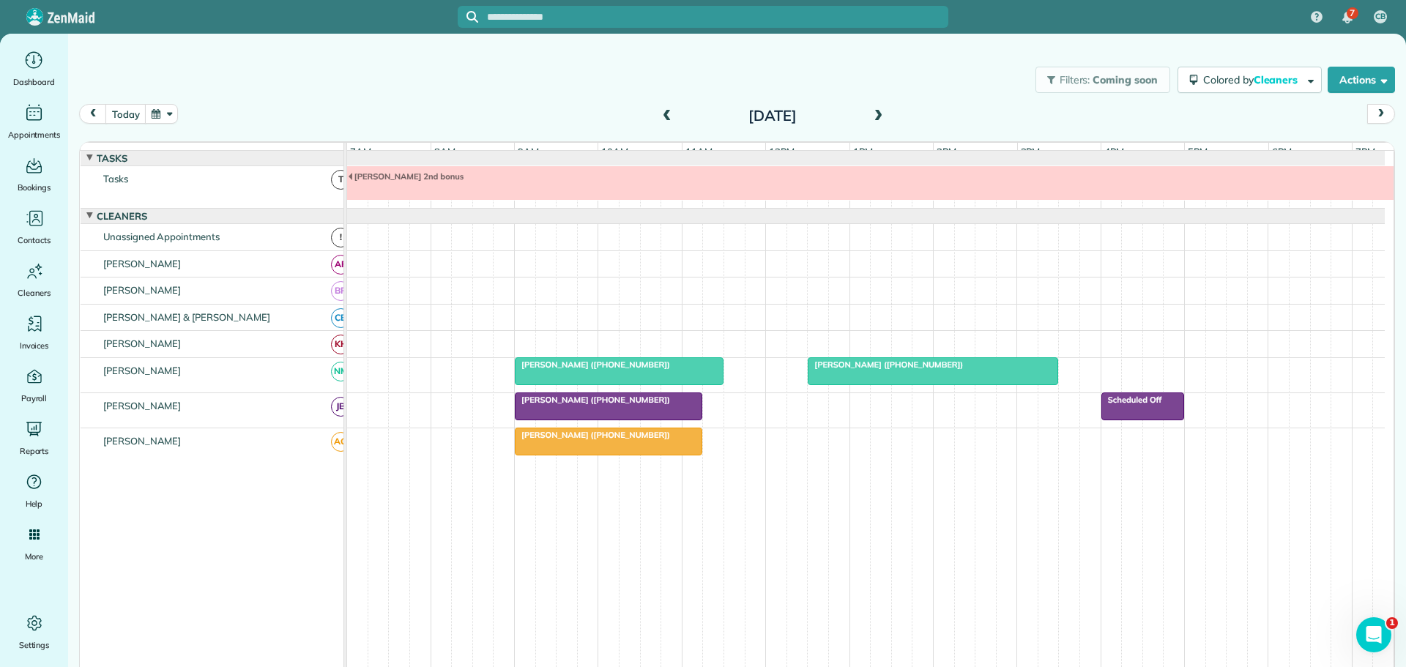
scroll to position [11, 0]
